Goal: Information Seeking & Learning: Learn about a topic

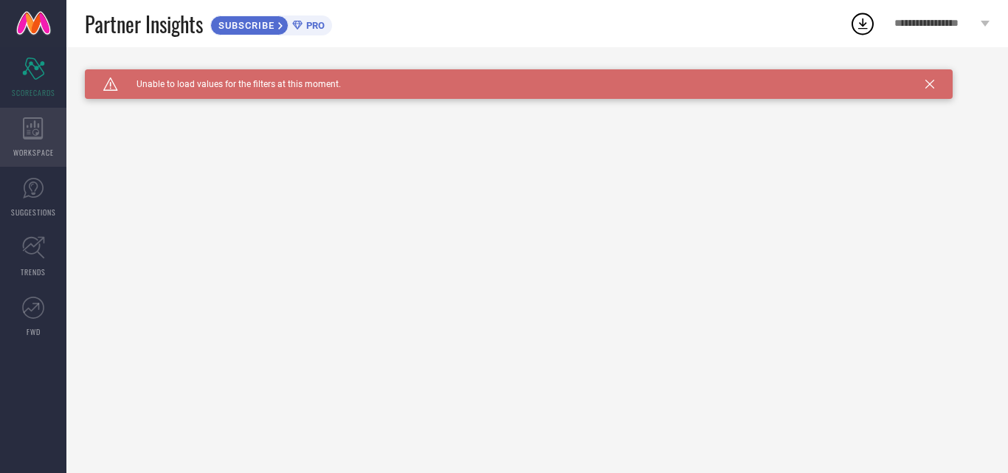
click at [44, 141] on div "WORKSPACE" at bounding box center [33, 137] width 66 height 59
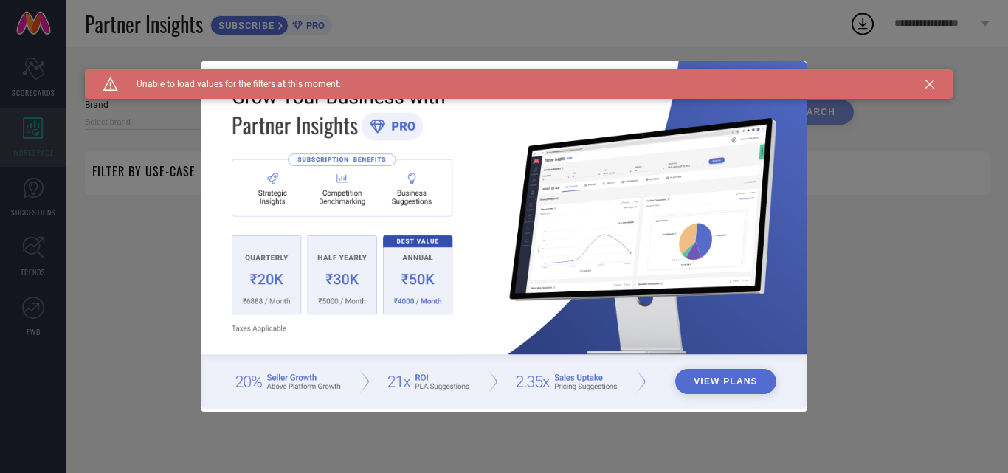
type input "1 STOP FASHION"
type input "All"
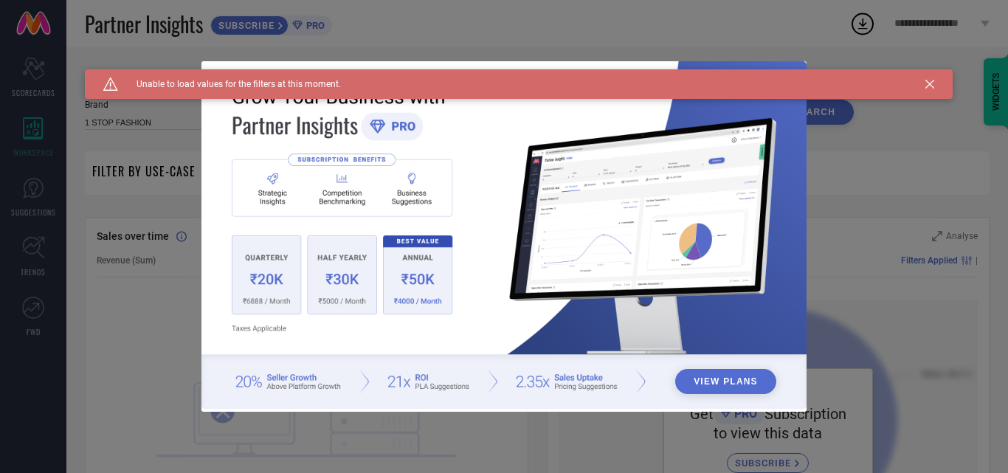
click at [935, 86] on div "Caution Created with Sketch. Unable to load values for the filters at this mome…" at bounding box center [518, 84] width 867 height 30
click at [17, 204] on div "View Plans" at bounding box center [504, 236] width 1008 height 473
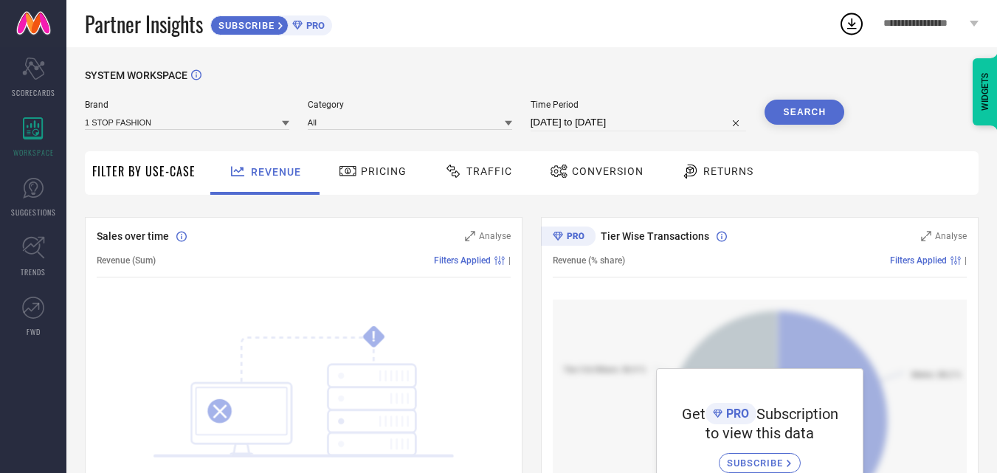
click at [383, 164] on div "Pricing" at bounding box center [372, 171] width 75 height 25
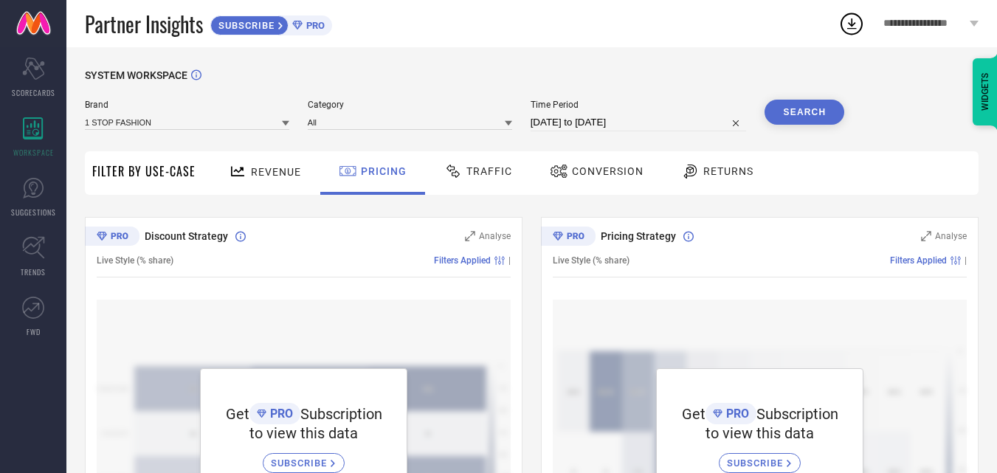
click at [486, 176] on span "Traffic" at bounding box center [489, 171] width 46 height 12
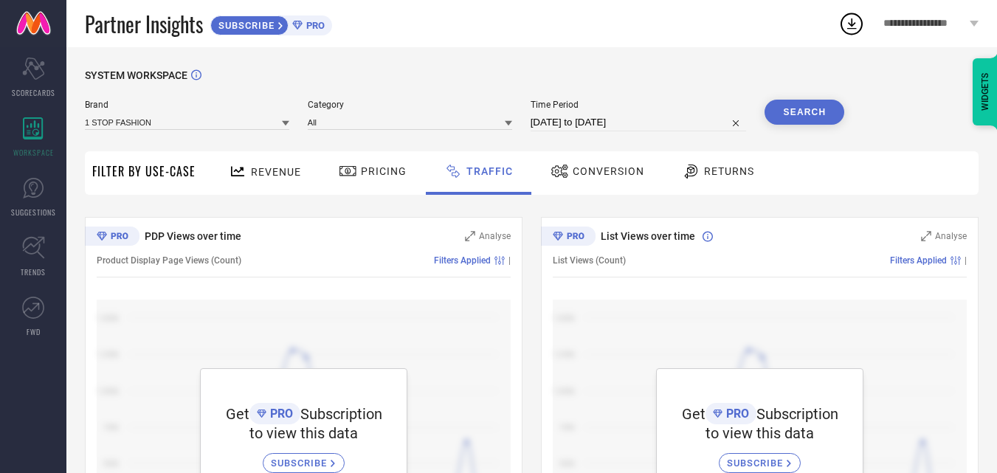
click at [612, 169] on span "Conversion" at bounding box center [608, 171] width 72 height 12
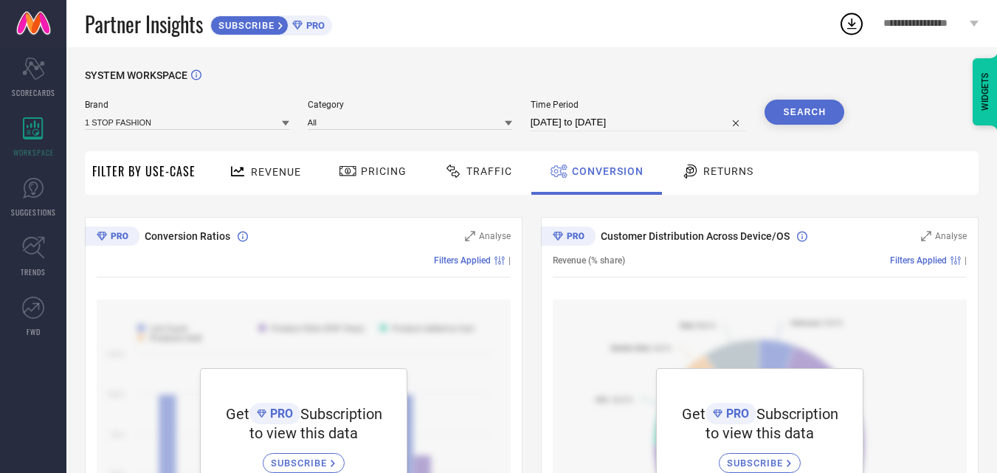
click at [471, 169] on span "Traffic" at bounding box center [489, 171] width 46 height 12
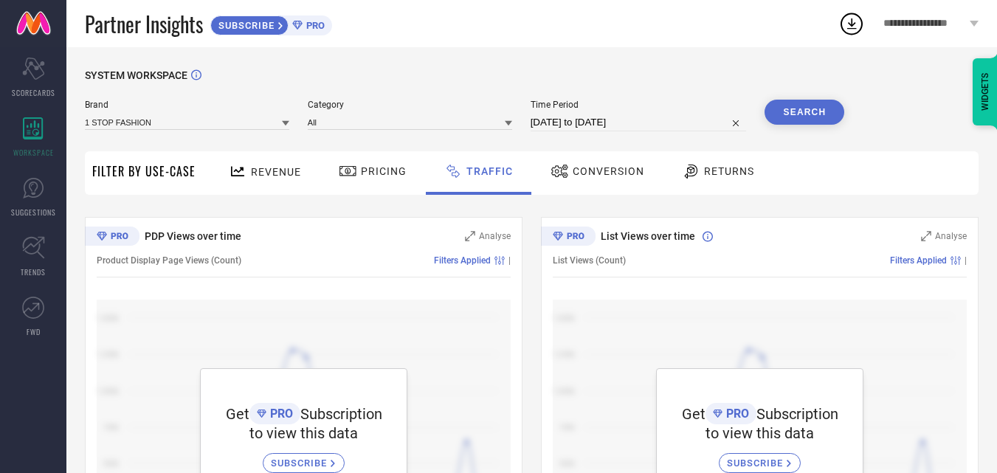
click at [704, 171] on span "Returns" at bounding box center [729, 171] width 50 height 12
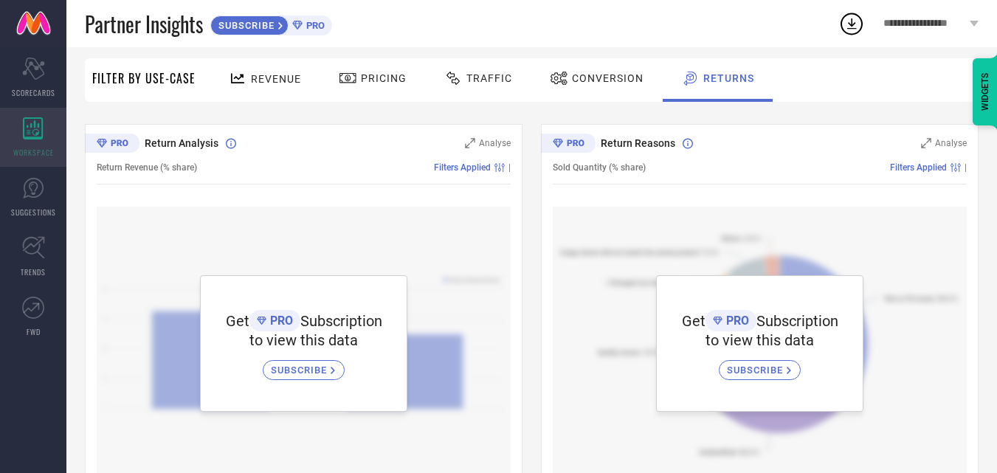
scroll to position [15, 0]
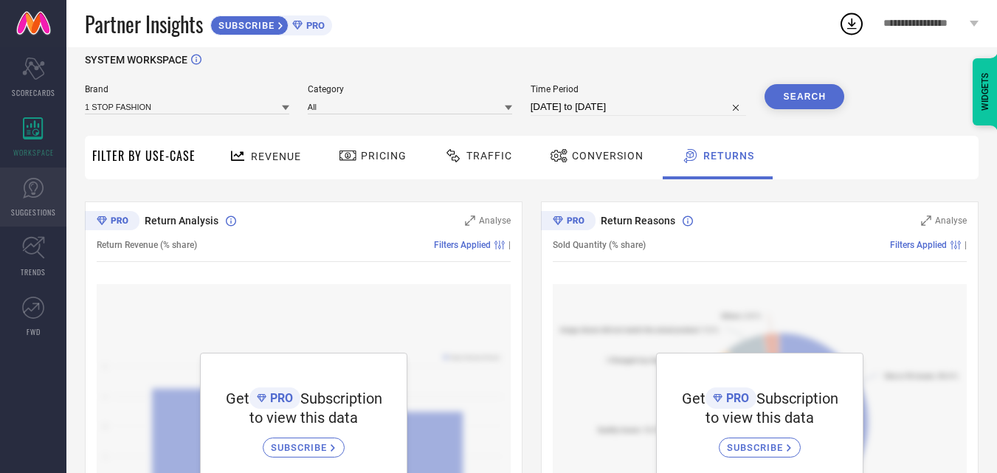
click at [35, 207] on span "SUGGESTIONS" at bounding box center [33, 212] width 45 height 11
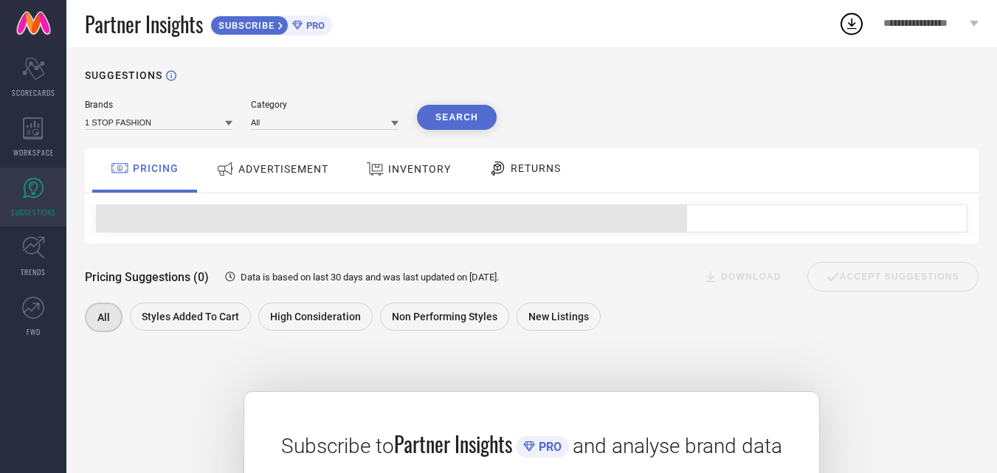
click at [293, 181] on div "ADVERTISEMENT" at bounding box center [271, 169] width 119 height 27
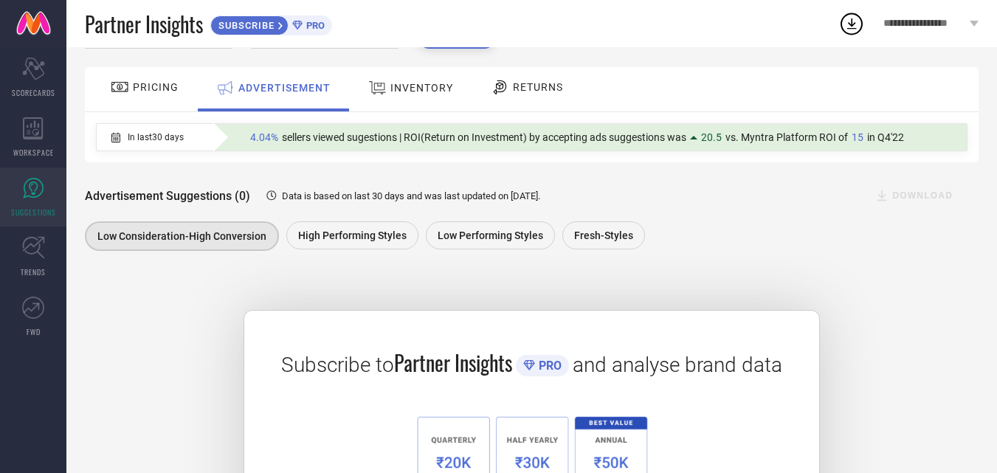
scroll to position [23, 0]
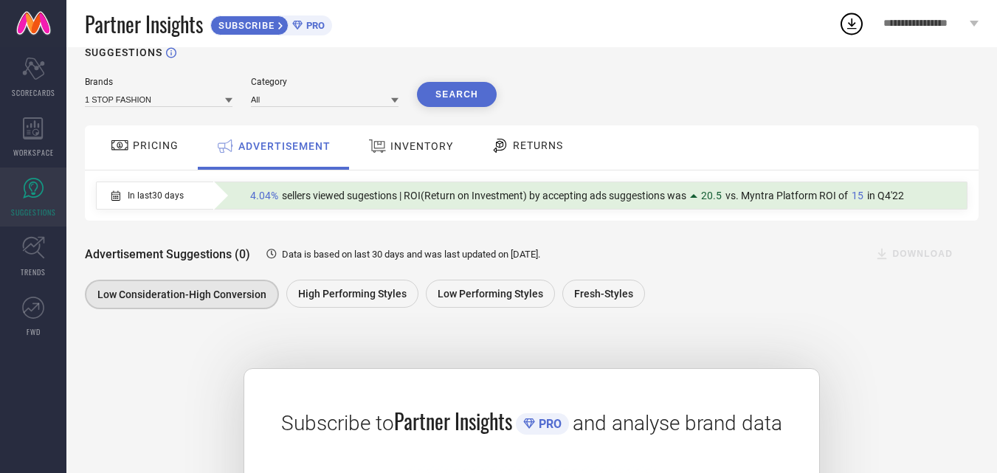
click at [424, 148] on span "INVENTORY" at bounding box center [421, 146] width 63 height 12
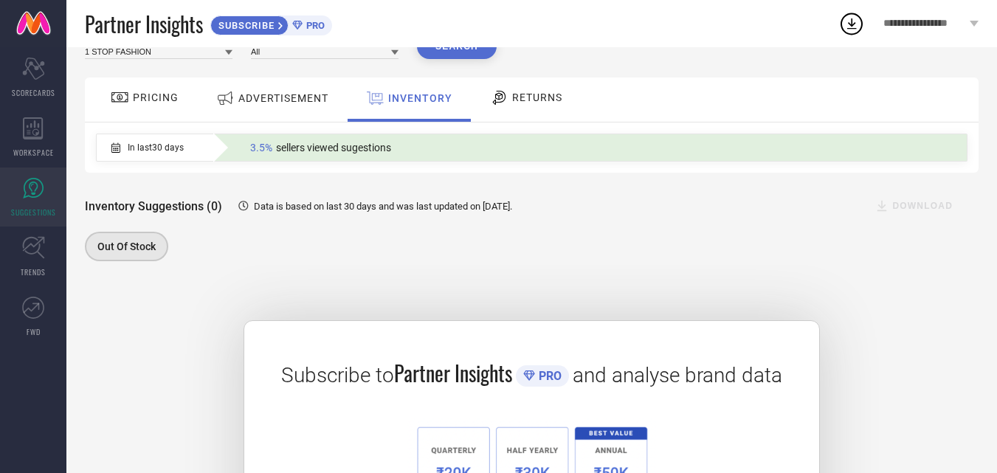
scroll to position [0, 0]
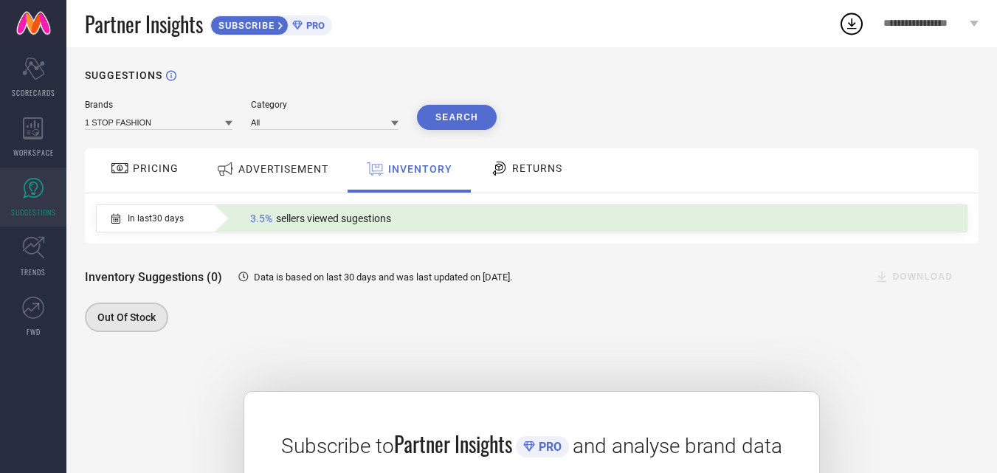
click at [512, 172] on span "RETURNS" at bounding box center [537, 168] width 50 height 12
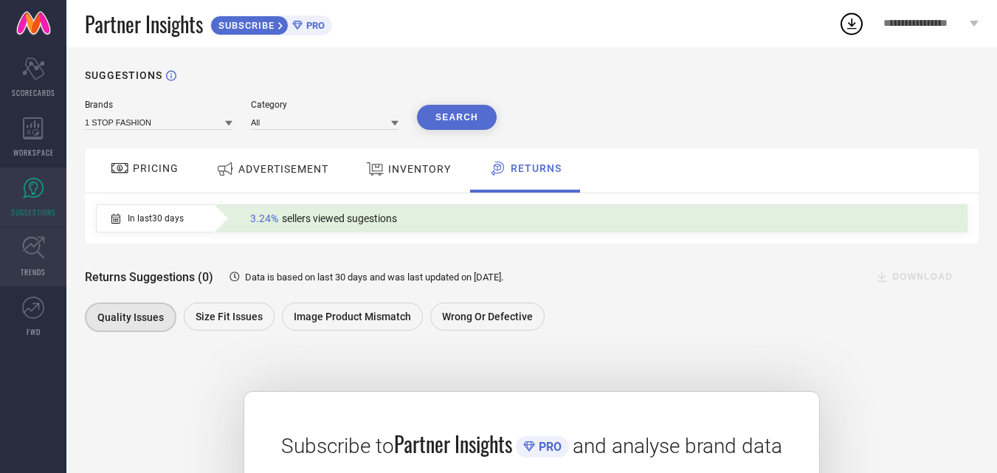
click at [49, 253] on link "TRENDS" at bounding box center [33, 256] width 66 height 59
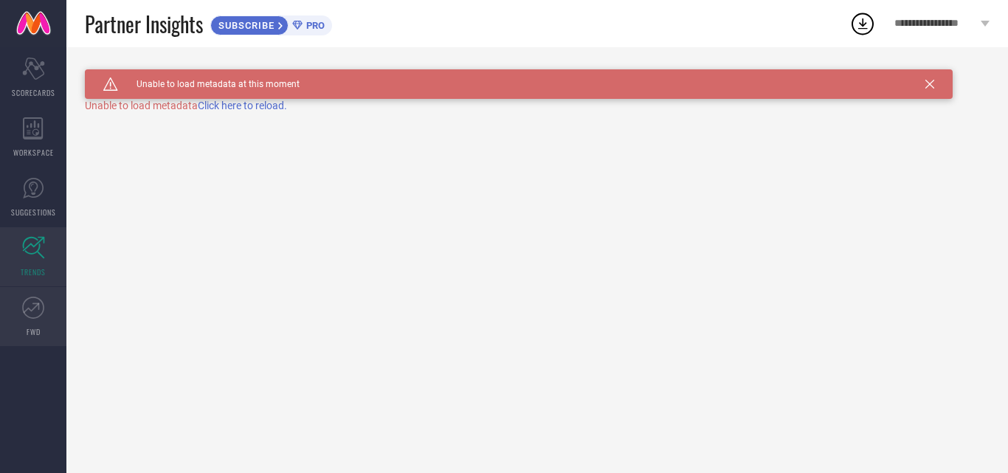
click at [40, 297] on icon at bounding box center [33, 308] width 22 height 22
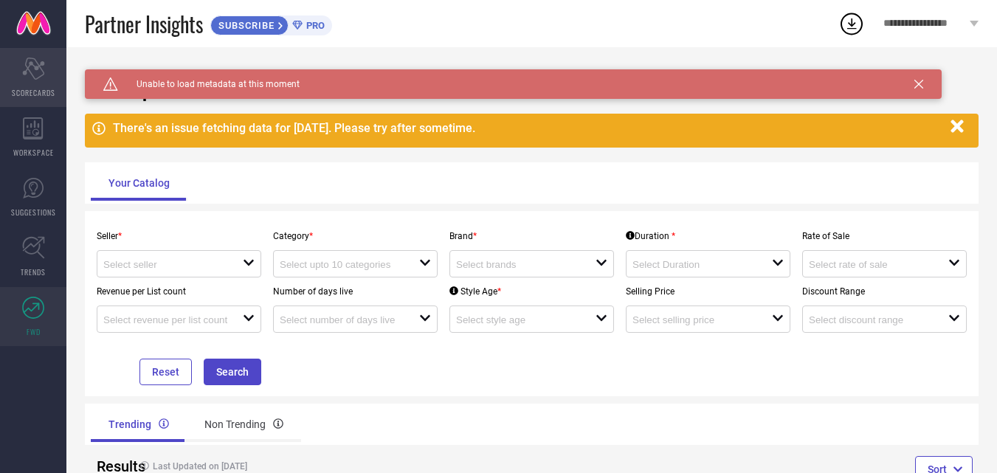
click at [46, 88] on span "SCORECARDS" at bounding box center [34, 92] width 44 height 11
